Goal: Communication & Community: Answer question/provide support

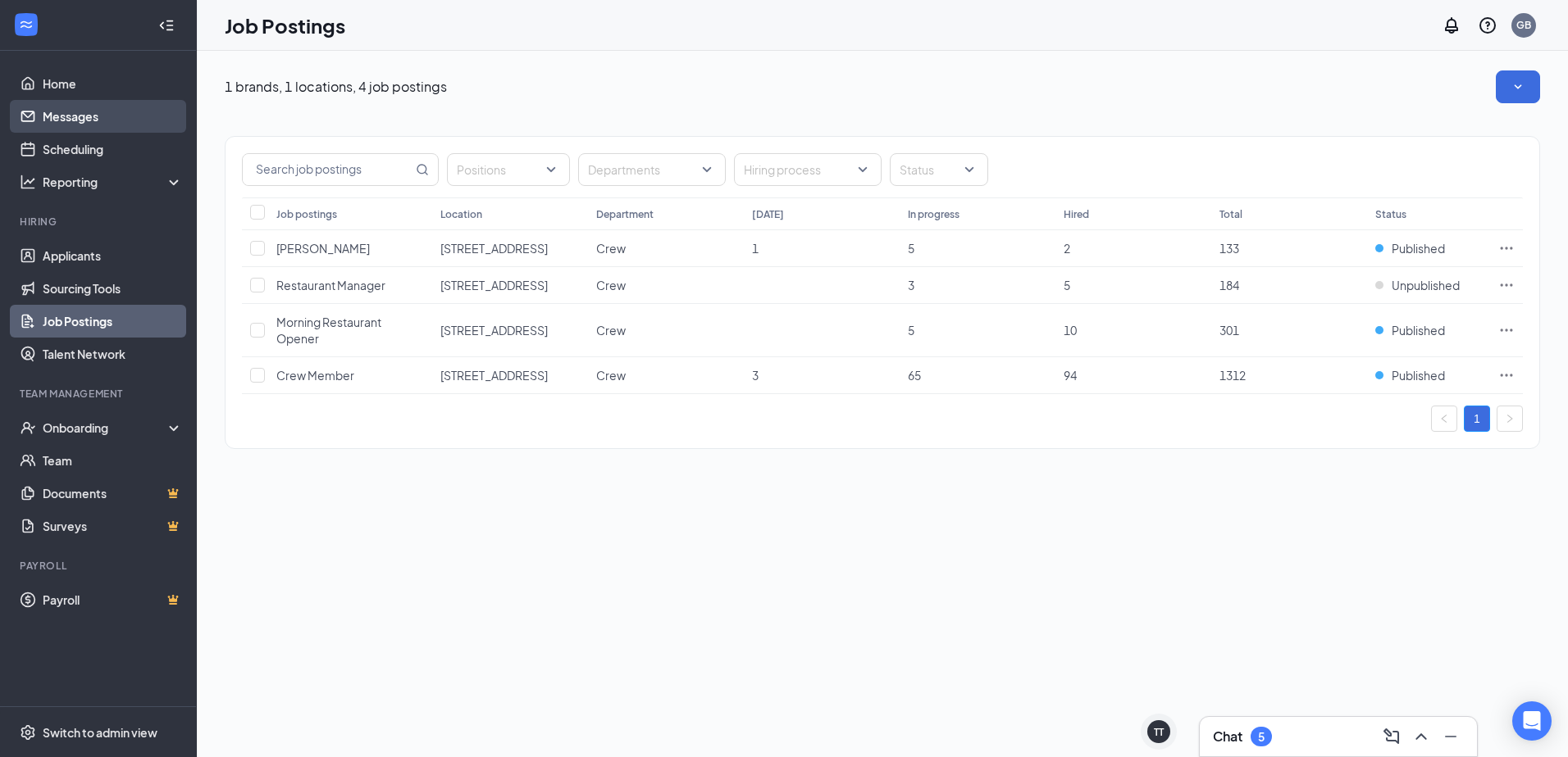
click at [66, 115] on link "Messages" at bounding box center [112, 116] width 140 height 33
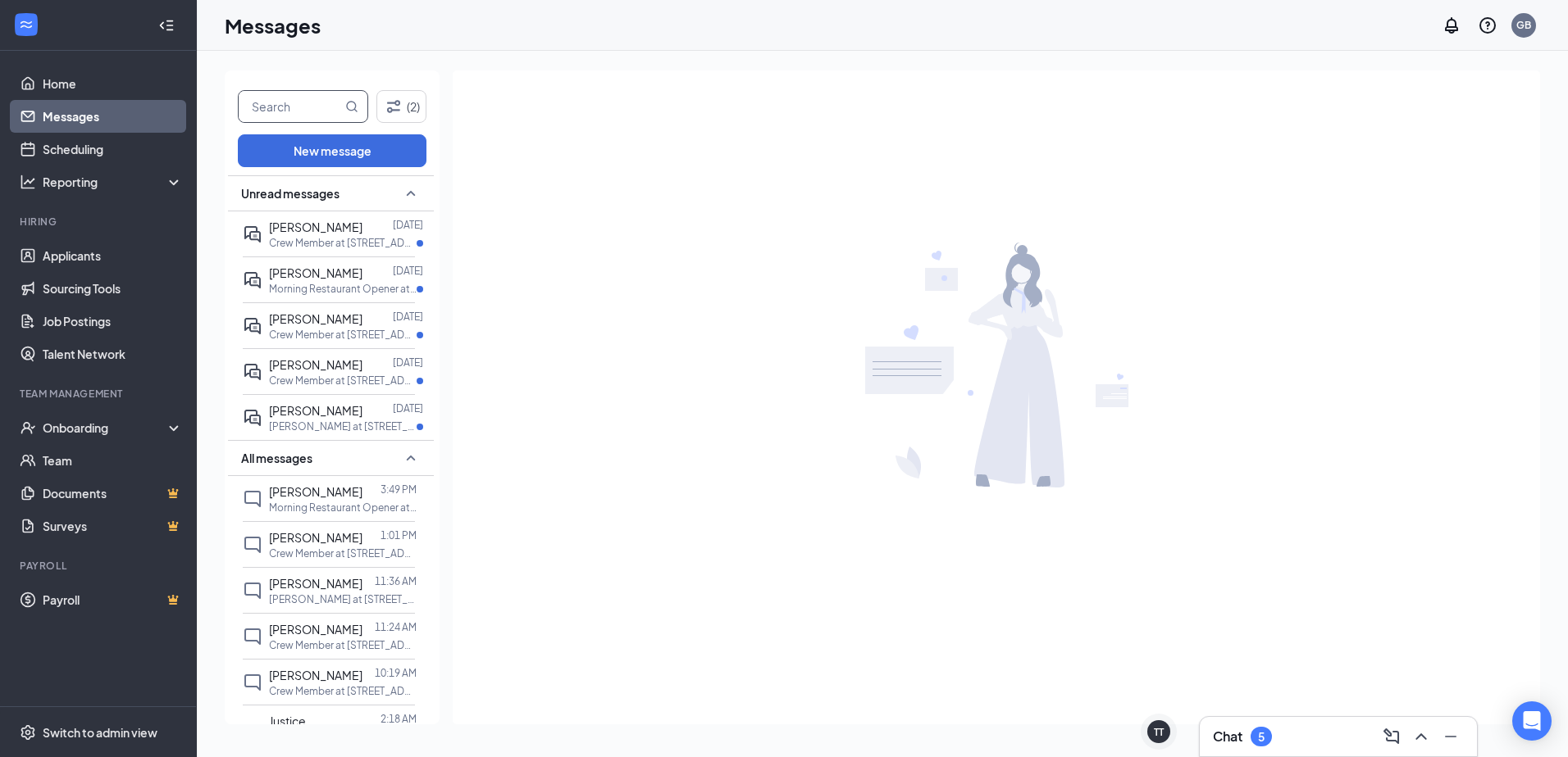
click at [273, 115] on input "text" at bounding box center [290, 106] width 104 height 31
type input "dallas"
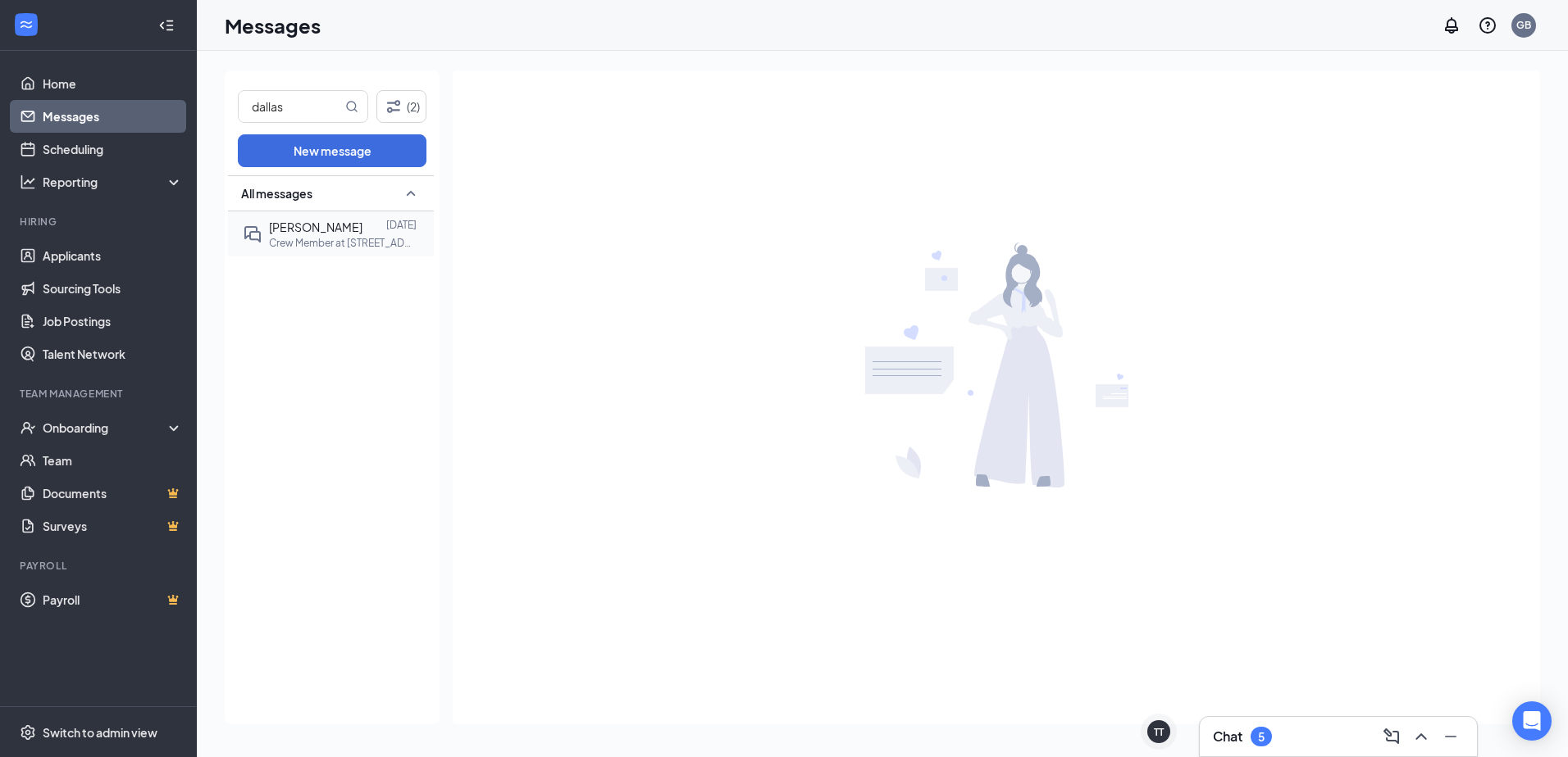
click at [334, 242] on p "Crew Member at [STREET_ADDRESS]" at bounding box center [343, 243] width 148 height 14
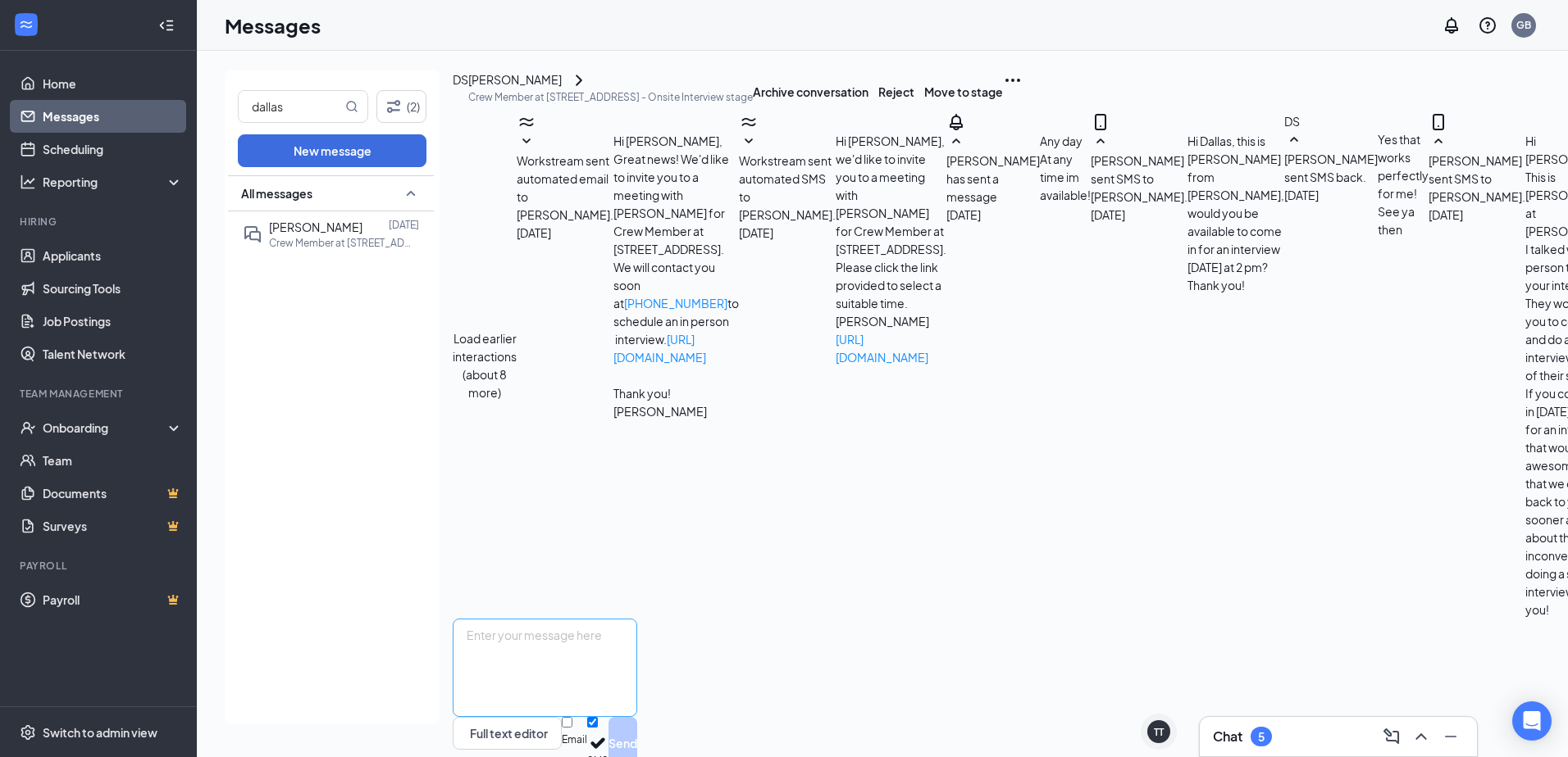
scroll to position [629, 0]
click at [523, 619] on textarea at bounding box center [544, 668] width 184 height 98
type textarea "Hi Dallas this is [PERSON_NAME] from [GEOGRAPHIC_DATA] would you be available f…"
click at [638, 717] on button "Send" at bounding box center [623, 743] width 29 height 53
